Goal: Information Seeking & Learning: Understand process/instructions

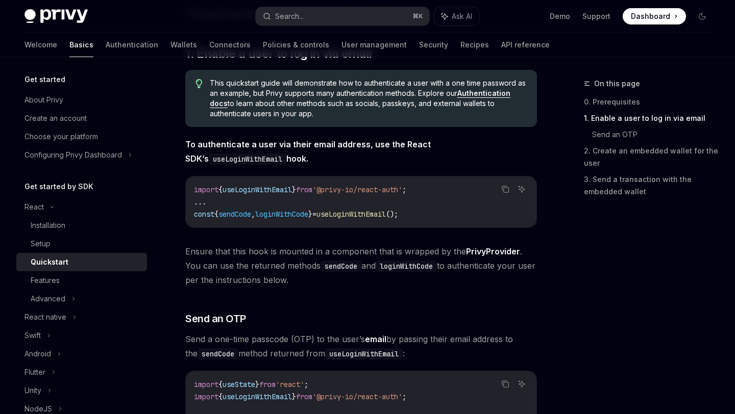
scroll to position [180, 0]
click at [44, 239] on div "Setup" at bounding box center [41, 244] width 20 height 12
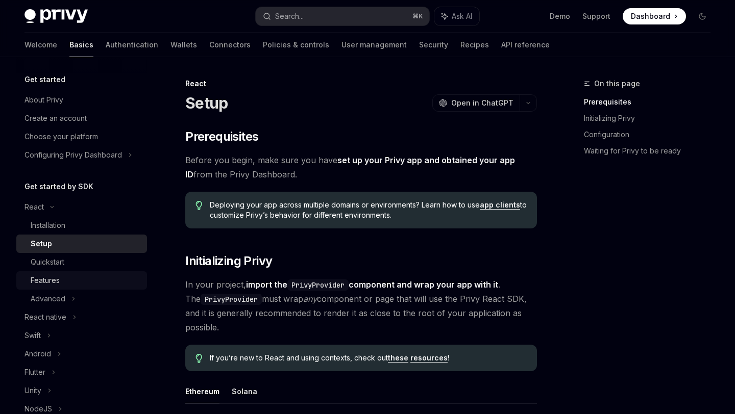
click at [46, 280] on div "Features" at bounding box center [45, 281] width 29 height 12
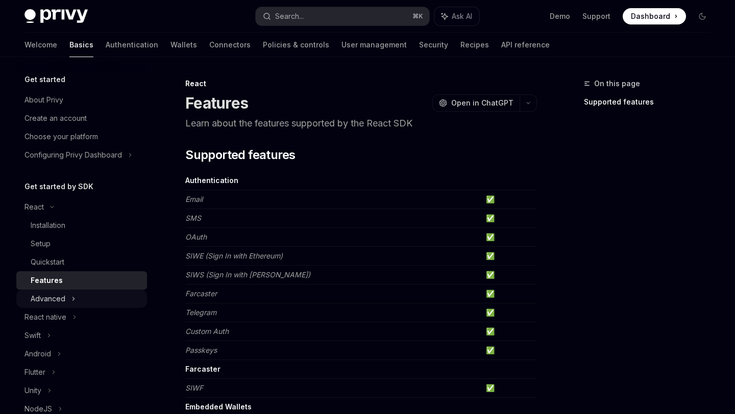
click at [46, 297] on div "Advanced" at bounding box center [48, 299] width 35 height 12
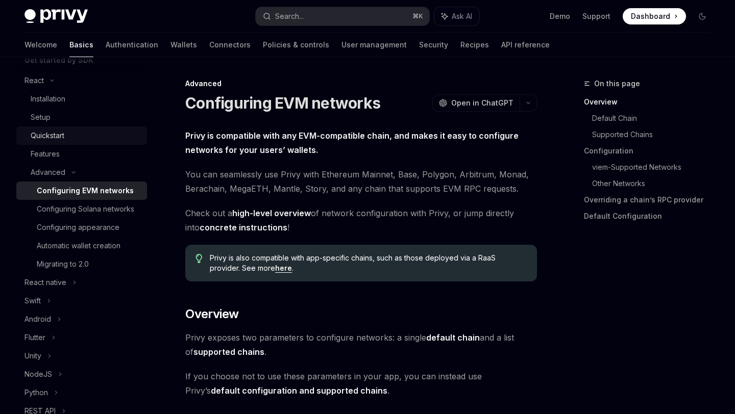
scroll to position [115, 0]
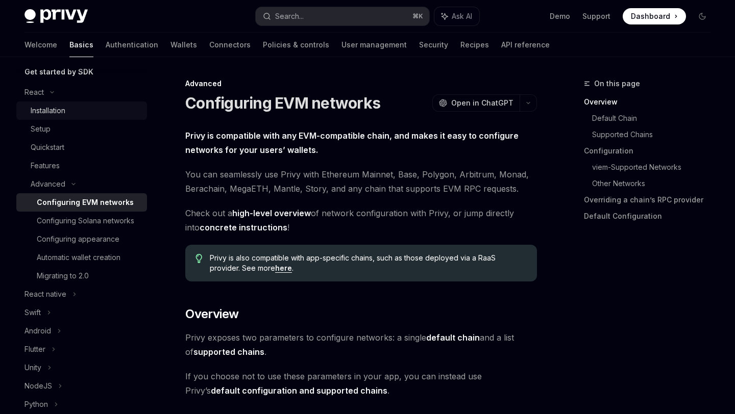
click at [47, 113] on div "Installation" at bounding box center [48, 111] width 35 height 12
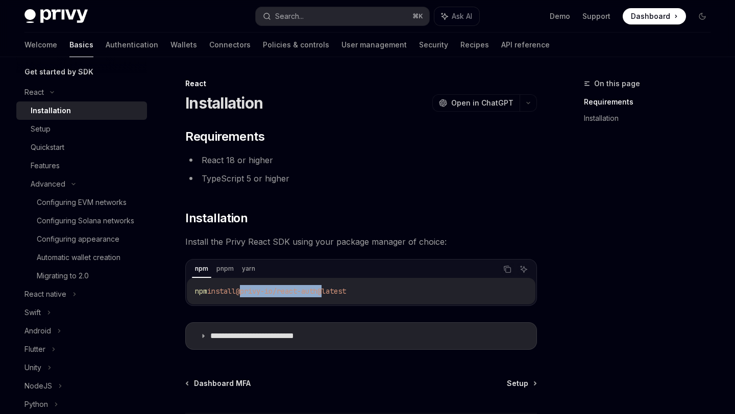
drag, startPoint x: 246, startPoint y: 292, endPoint x: 332, endPoint y: 293, distance: 85.2
click at [332, 293] on span "@privy-io/react-auth@latest" at bounding box center [291, 291] width 110 height 9
copy span "@privy-io/react-auth"
click at [56, 146] on div "Quickstart" at bounding box center [48, 147] width 34 height 12
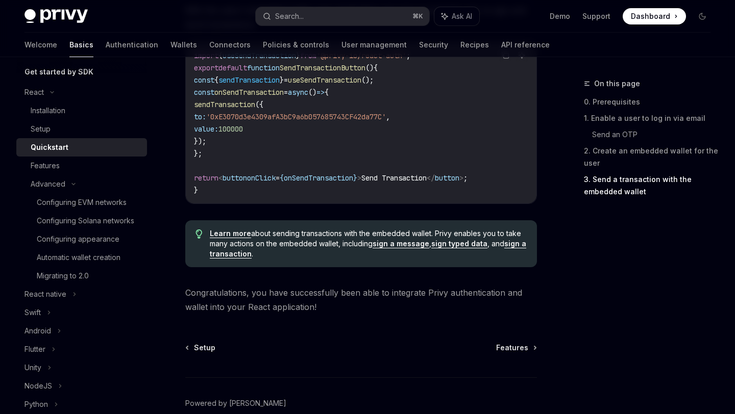
scroll to position [1066, 0]
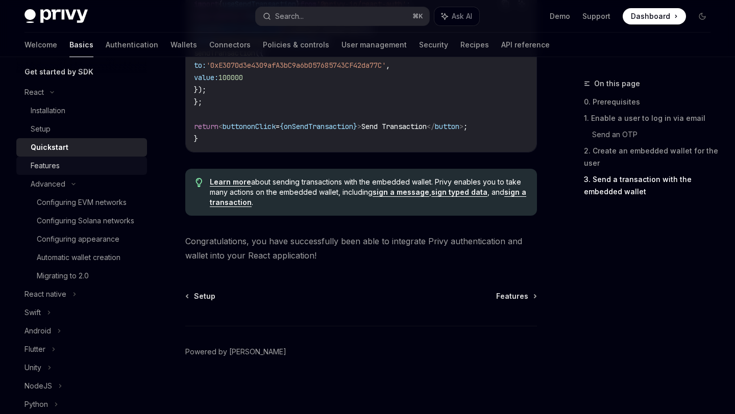
click at [59, 164] on div "Features" at bounding box center [45, 166] width 29 height 12
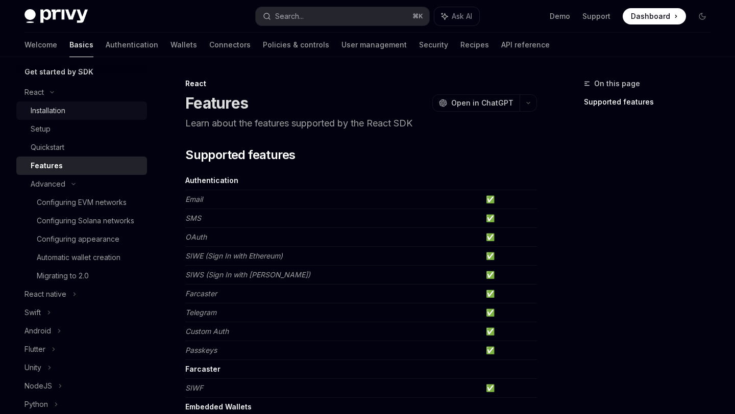
click at [52, 111] on div "Installation" at bounding box center [48, 111] width 35 height 12
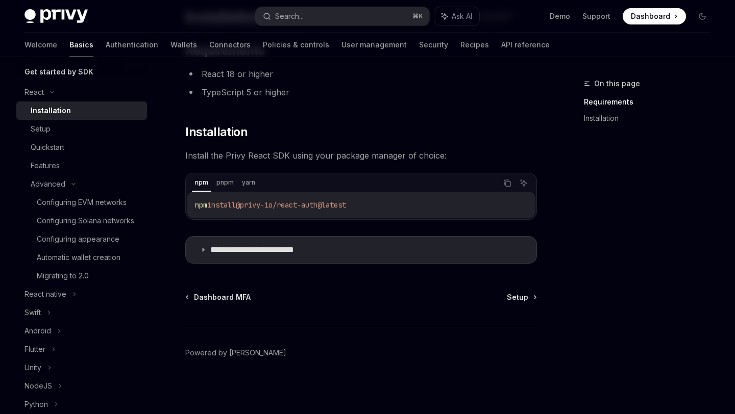
scroll to position [87, 0]
click at [57, 125] on div "Setup" at bounding box center [86, 129] width 110 height 12
type textarea "*"
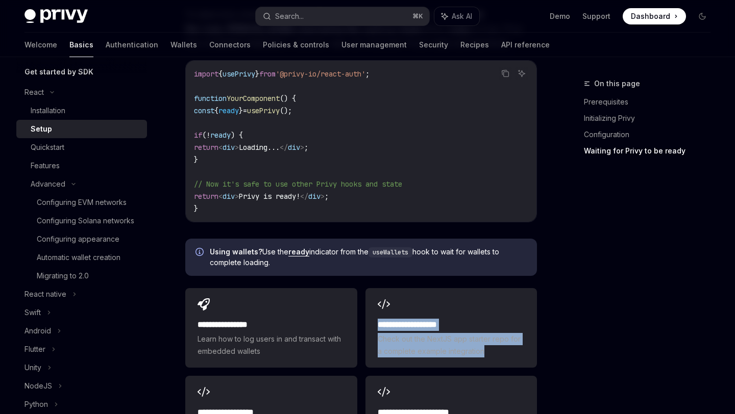
scroll to position [1177, 0]
